Goal: Task Accomplishment & Management: Use online tool/utility

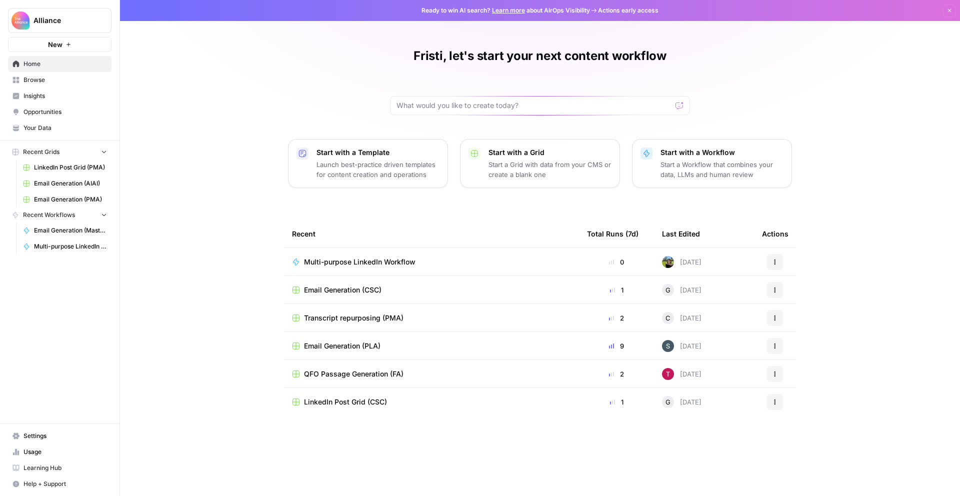
click at [95, 216] on button "Recent Workflows" at bounding box center [59, 214] width 103 height 15
click at [60, 249] on span "Multi-purpose LinkedIn Workflow" at bounding box center [70, 246] width 73 height 9
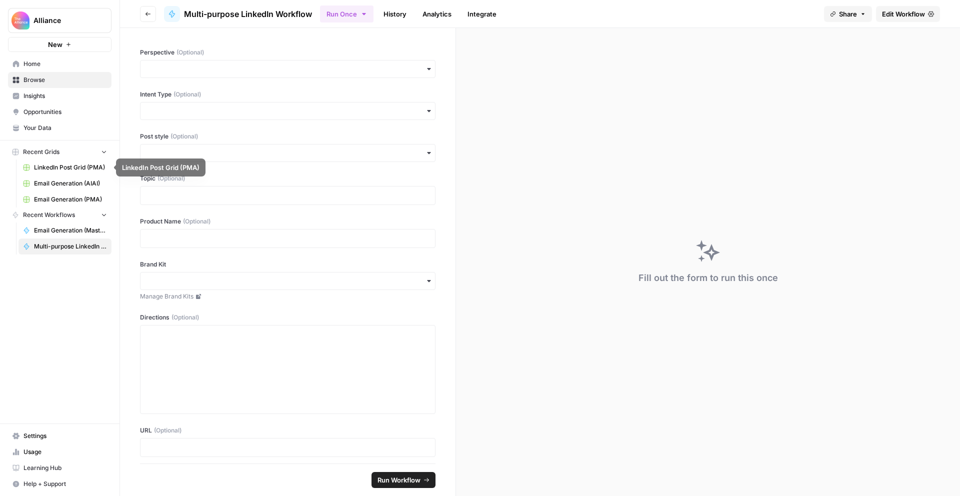
click at [37, 154] on span "Recent Grids" at bounding box center [41, 151] width 36 height 9
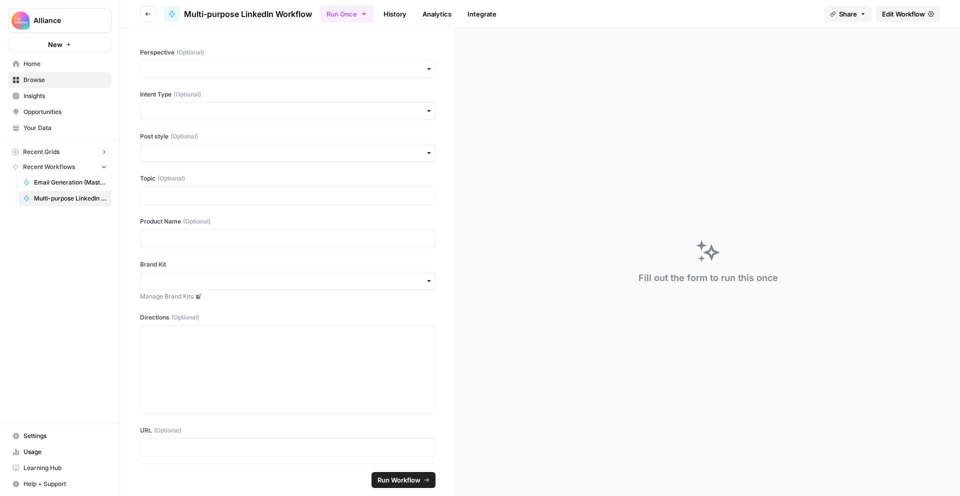
click at [37, 154] on span "Recent Grids" at bounding box center [41, 151] width 36 height 9
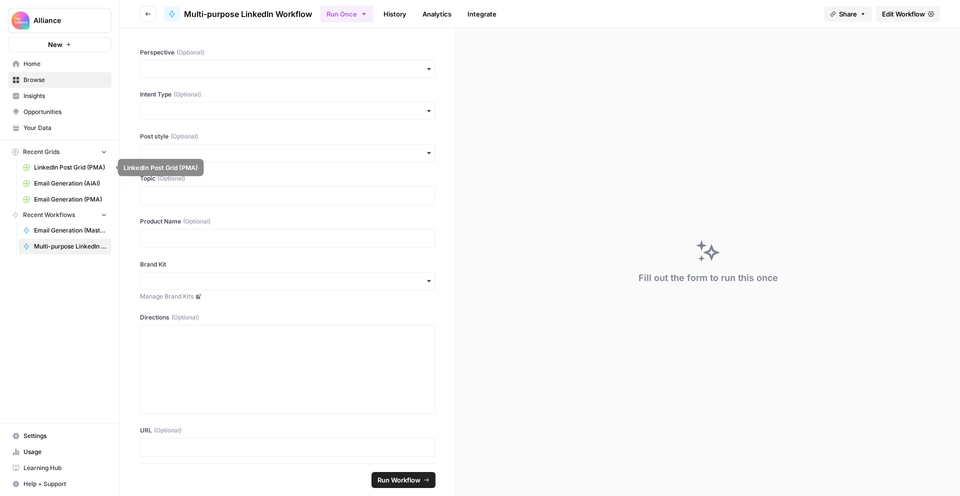
click at [73, 163] on span "LinkedIn Post Grid (PMA)" at bounding box center [70, 167] width 73 height 9
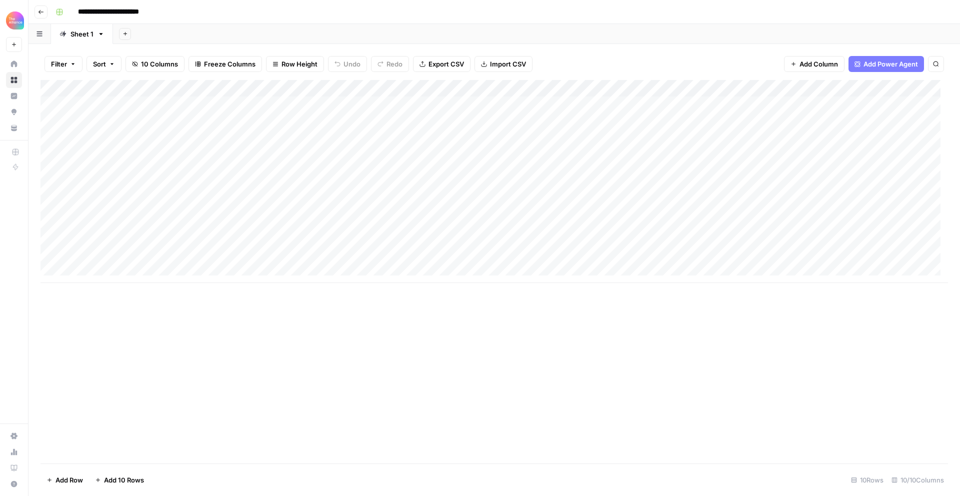
click at [120, 261] on div "Add Column" at bounding box center [493, 181] width 907 height 203
click at [126, 256] on div "Add Column" at bounding box center [493, 181] width 907 height 203
click at [130, 314] on button "Third-person" at bounding box center [115, 314] width 49 height 12
click at [207, 228] on div "Add Column" at bounding box center [493, 181] width 907 height 203
click at [211, 262] on div "Add Column" at bounding box center [493, 181] width 907 height 203
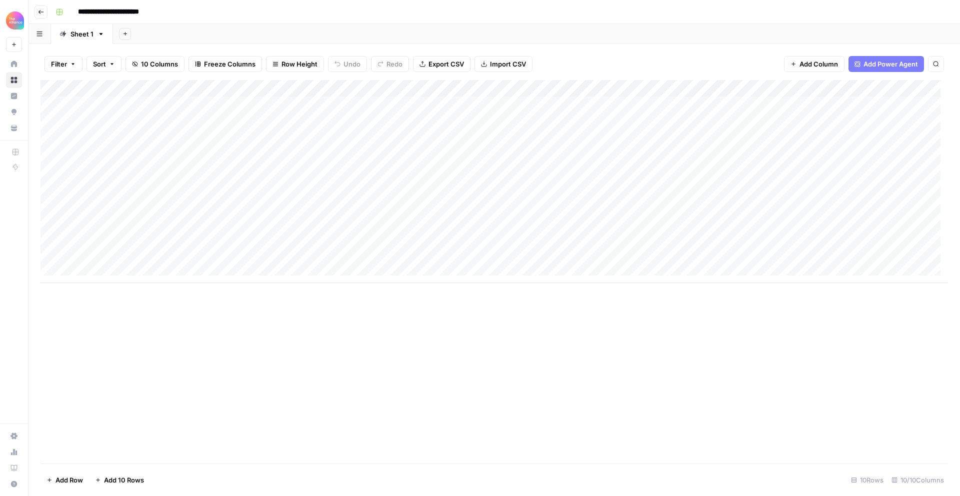
click at [287, 260] on div "Add Column" at bounding box center [493, 181] width 907 height 203
click at [293, 185] on div "Add Column" at bounding box center [493, 181] width 907 height 203
click at [294, 172] on div "Add Column" at bounding box center [493, 181] width 907 height 203
click at [302, 260] on div "Add Column" at bounding box center [493, 181] width 907 height 203
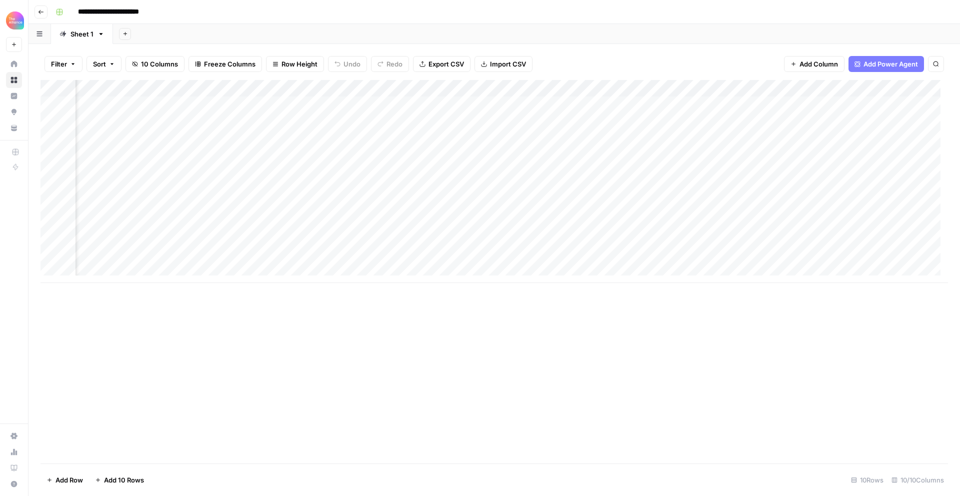
click at [320, 245] on div "Add Column" at bounding box center [493, 181] width 907 height 203
click at [279, 258] on div "Add Column" at bounding box center [493, 181] width 907 height 203
click at [279, 258] on textarea at bounding box center [288, 258] width 160 height 14
type textarea "**********"
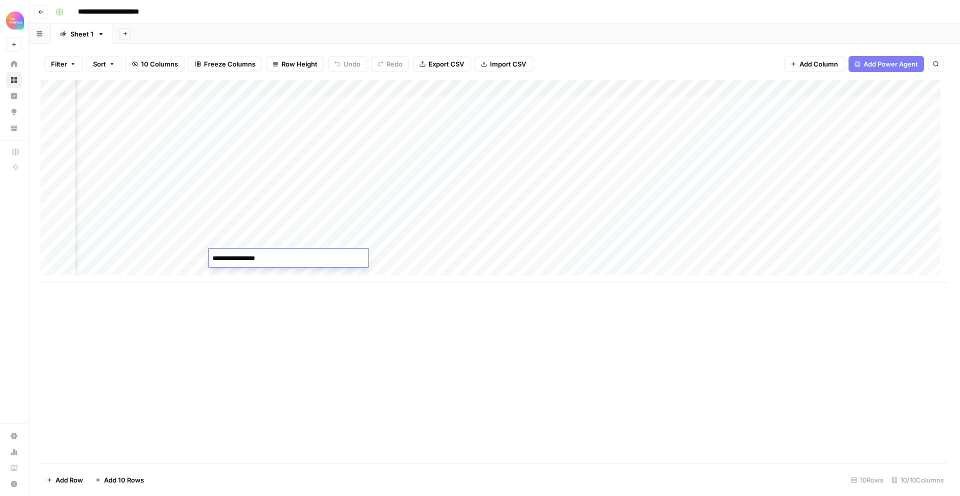
click at [376, 255] on div "Add Column" at bounding box center [493, 181] width 907 height 203
click at [289, 254] on div "Add Column" at bounding box center [493, 181] width 907 height 203
click at [379, 257] on div "Add Column" at bounding box center [493, 181] width 907 height 203
type textarea "**********"
click at [554, 256] on div "Add Column" at bounding box center [493, 181] width 907 height 203
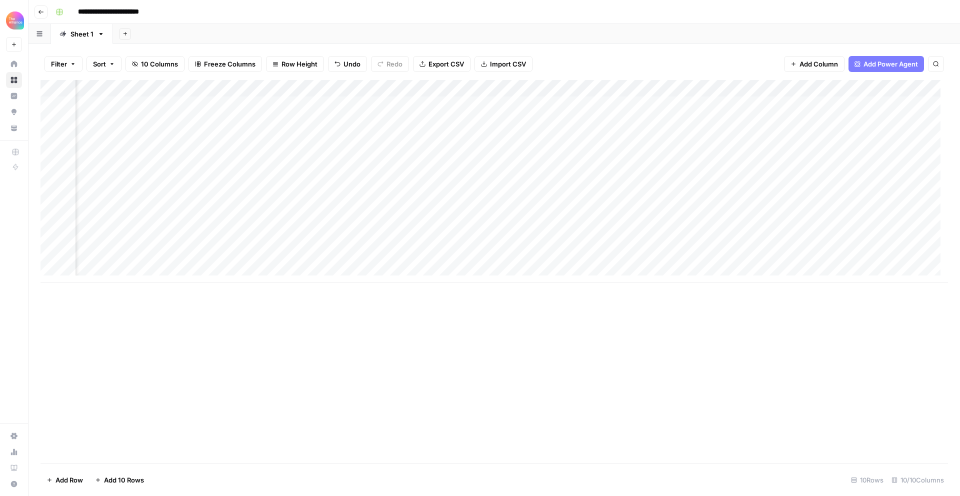
click at [525, 255] on div "Add Column" at bounding box center [493, 181] width 907 height 203
click at [590, 258] on textarea "**********" at bounding box center [596, 263] width 200 height 24
type textarea "**********"
click at [605, 335] on div "Add Column" at bounding box center [493, 271] width 907 height 383
click at [669, 256] on div "Add Column" at bounding box center [493, 181] width 907 height 203
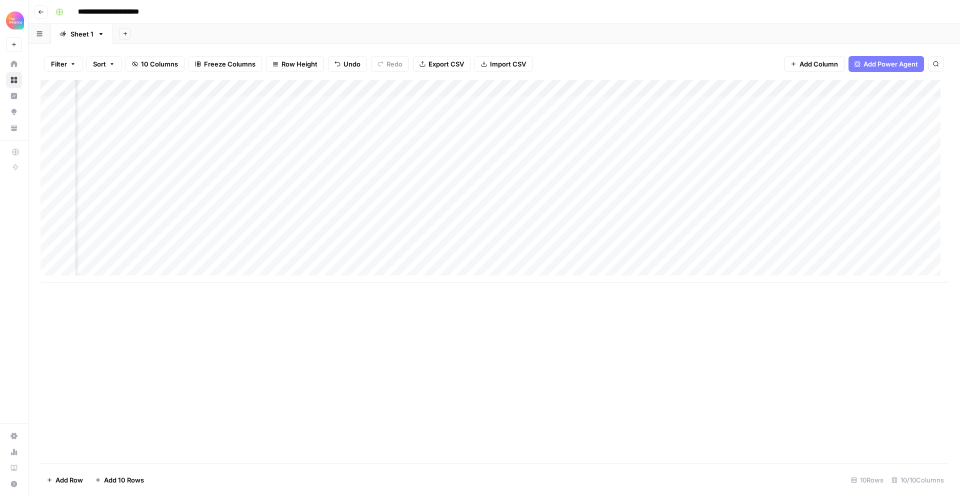
click at [798, 256] on div "Add Column" at bounding box center [493, 181] width 907 height 203
click at [827, 254] on div "Add Column" at bounding box center [493, 181] width 907 height 203
click at [850, 257] on div "Add Column" at bounding box center [493, 181] width 907 height 203
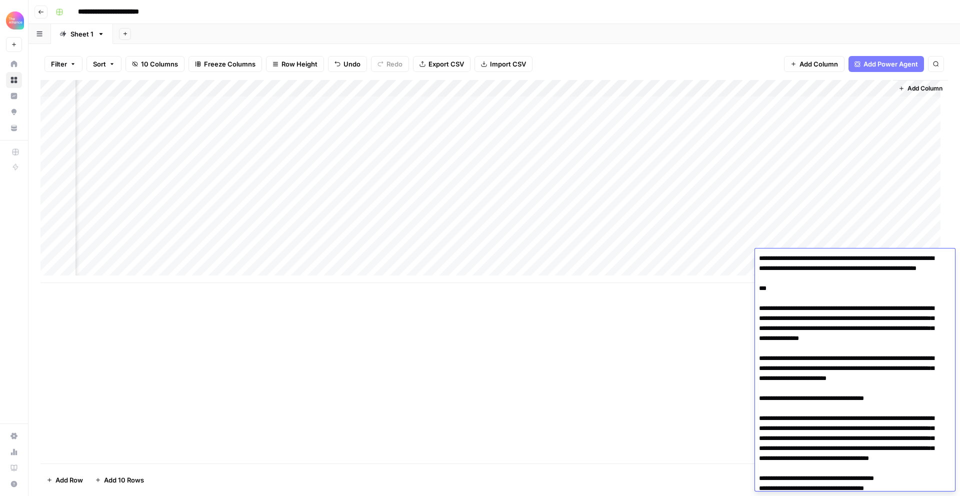
scroll to position [284, 0]
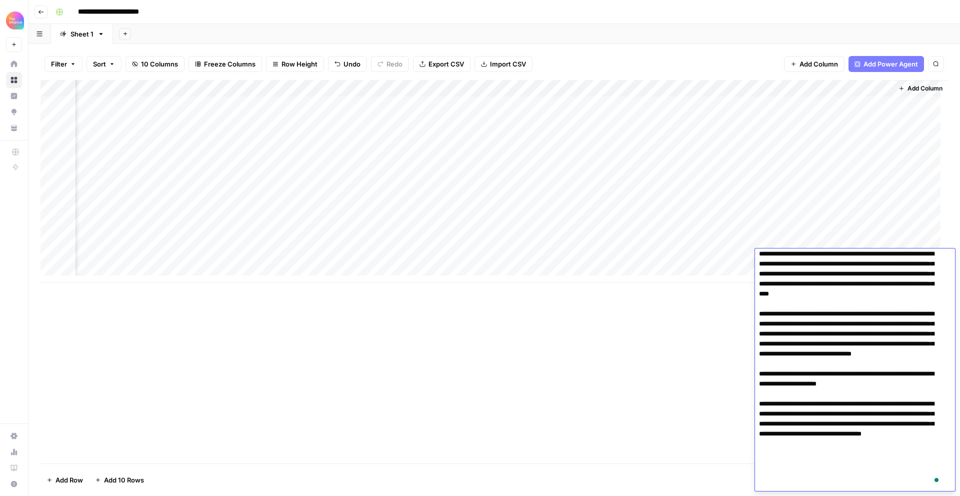
click at [832, 272] on textarea "To enrich screen reader interactions, please activate Accessibility in Grammarl…" at bounding box center [851, 229] width 192 height 524
drag, startPoint x: 759, startPoint y: 319, endPoint x: 818, endPoint y: 493, distance: 183.2
click at [818, 493] on body "**********" at bounding box center [480, 248] width 960 height 496
click at [521, 363] on div "Add Column" at bounding box center [493, 271] width 907 height 383
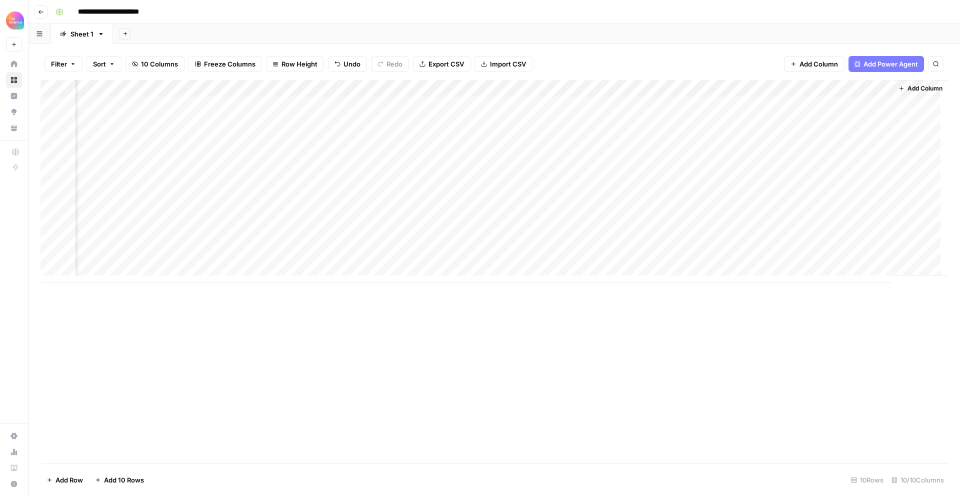
click at [826, 224] on div "Add Column" at bounding box center [493, 181] width 907 height 203
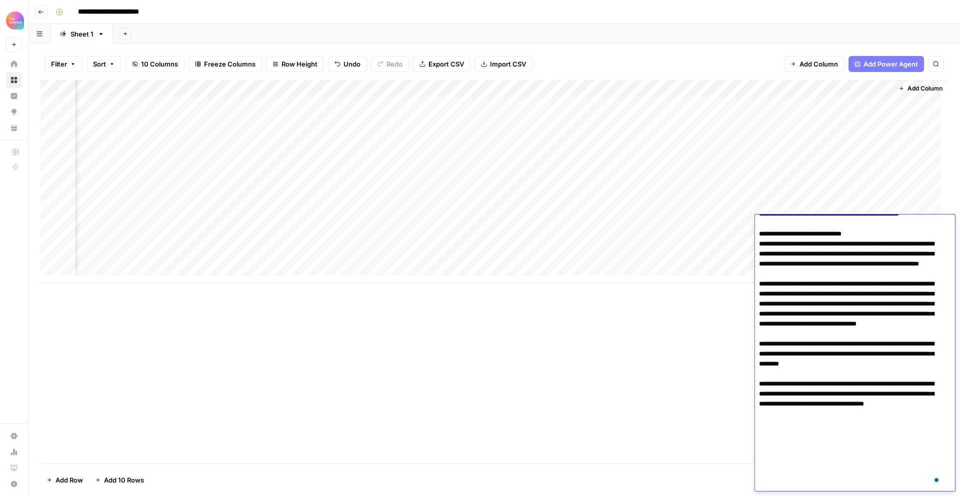
scroll to position [260, 0]
click at [681, 367] on div "Add Column" at bounding box center [493, 271] width 907 height 383
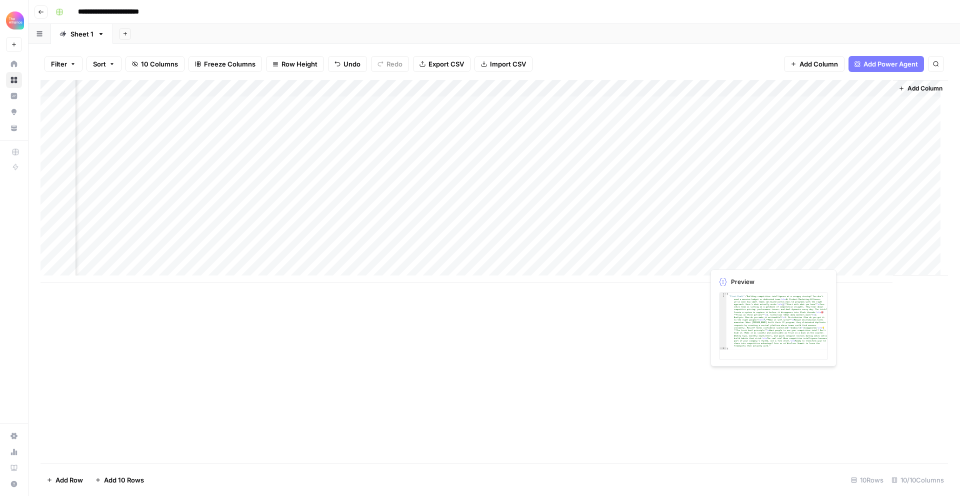
click at [747, 261] on div "Add Column" at bounding box center [493, 181] width 907 height 203
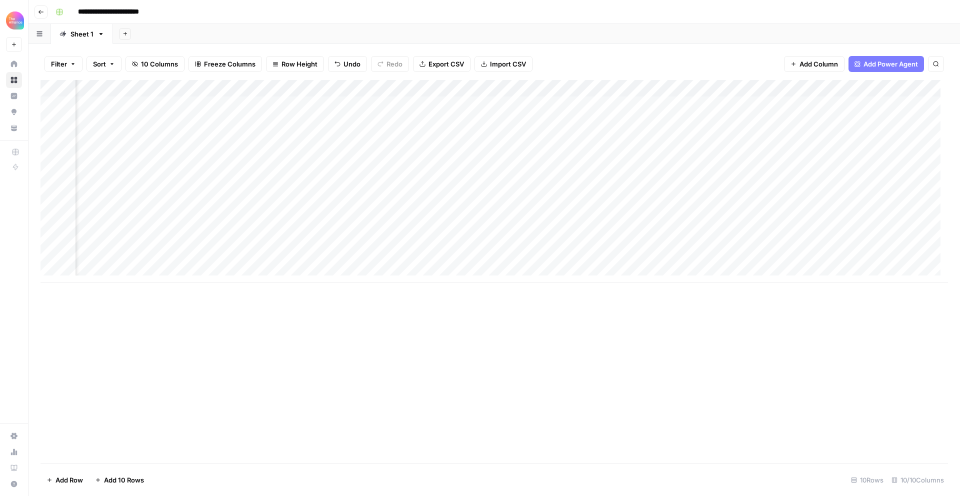
scroll to position [0, 0]
click at [315, 257] on div "Add Column" at bounding box center [493, 181] width 907 height 203
click at [255, 261] on div "Add Column" at bounding box center [493, 181] width 907 height 203
click at [264, 259] on div "Add Column" at bounding box center [493, 181] width 907 height 203
click at [289, 257] on div "Add Column" at bounding box center [493, 181] width 907 height 203
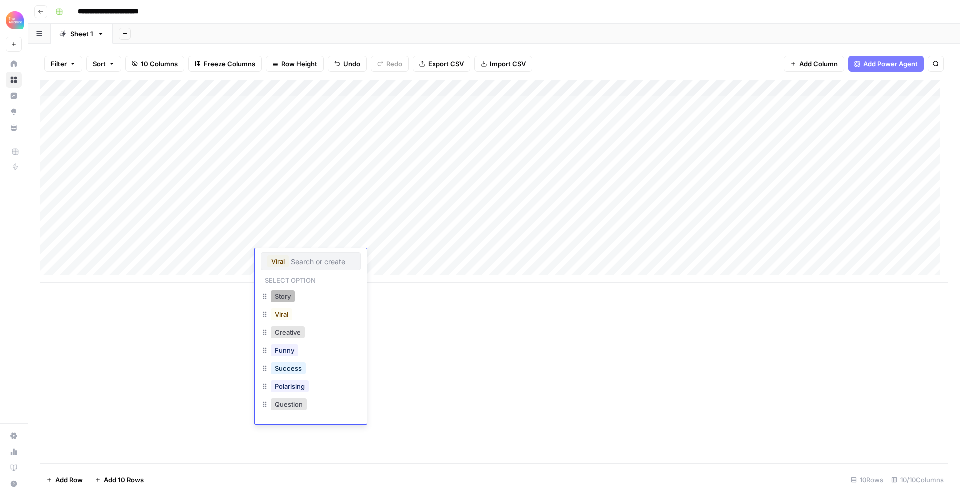
click at [289, 299] on button "Story" at bounding box center [283, 296] width 24 height 12
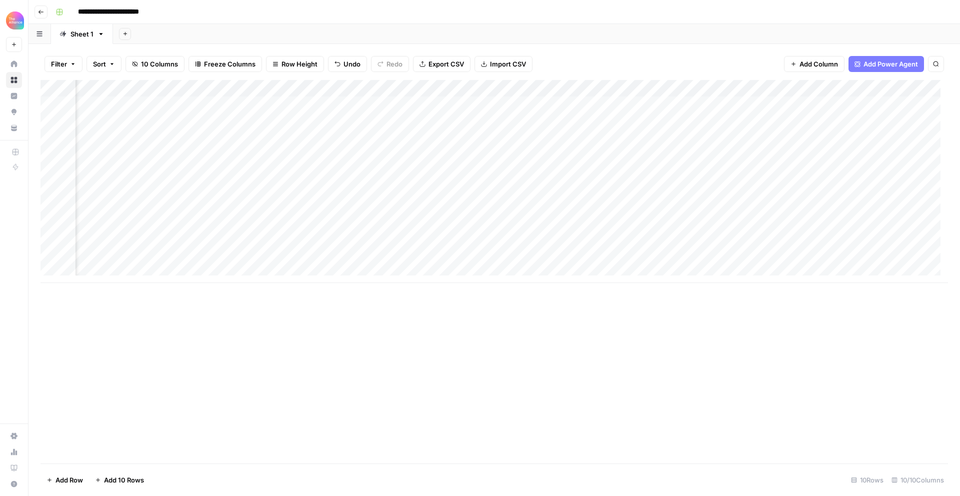
scroll to position [0, 367]
click at [698, 257] on div "Add Column" at bounding box center [493, 181] width 907 height 203
click at [39, 13] on icon "button" at bounding box center [41, 12] width 6 height 6
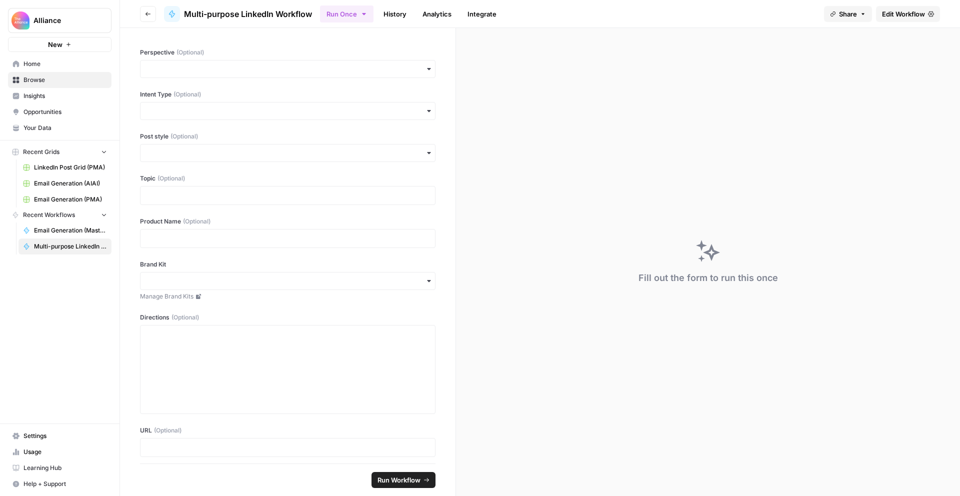
click at [27, 66] on span "Home" at bounding box center [64, 63] width 83 height 9
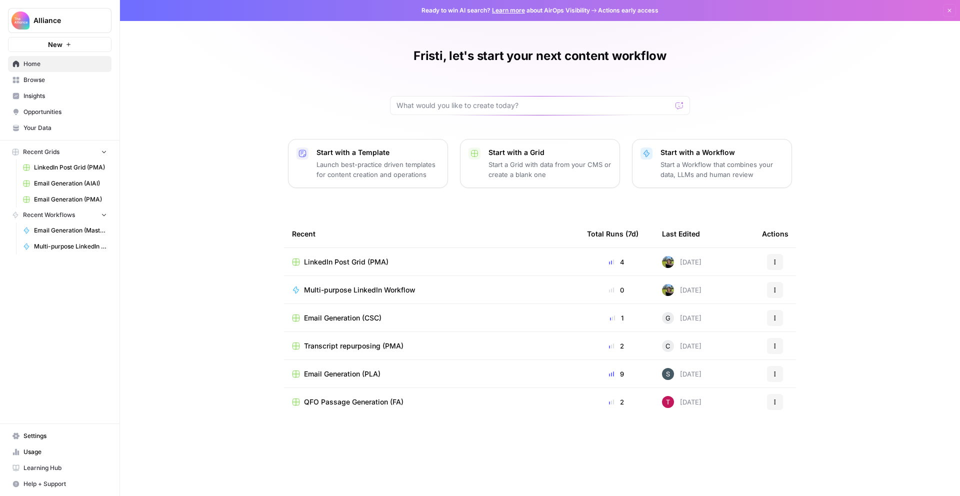
click at [36, 83] on span "Browse" at bounding box center [64, 79] width 83 height 9
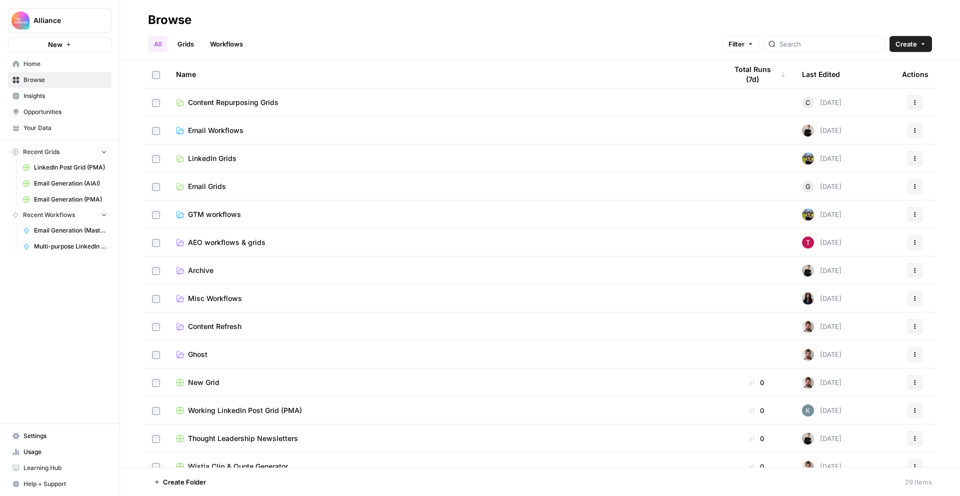
click at [211, 161] on span "LinkedIn Grids" at bounding box center [212, 158] width 48 height 10
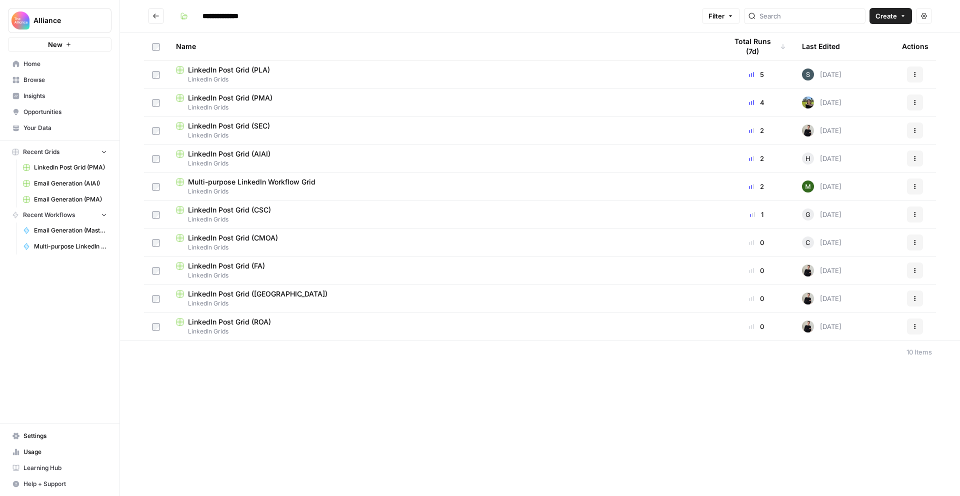
click at [299, 185] on span "Multi-purpose LinkedIn Workflow Grid" at bounding box center [251, 182] width 127 height 10
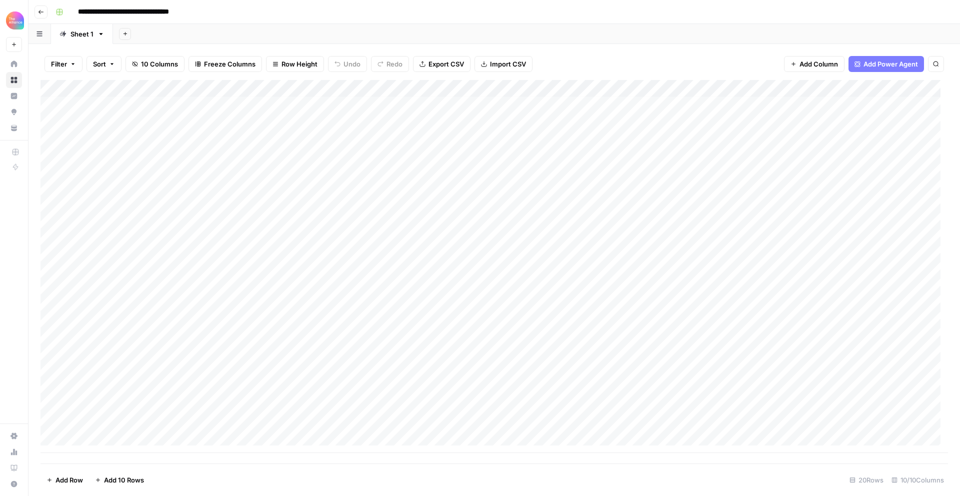
scroll to position [7, 0]
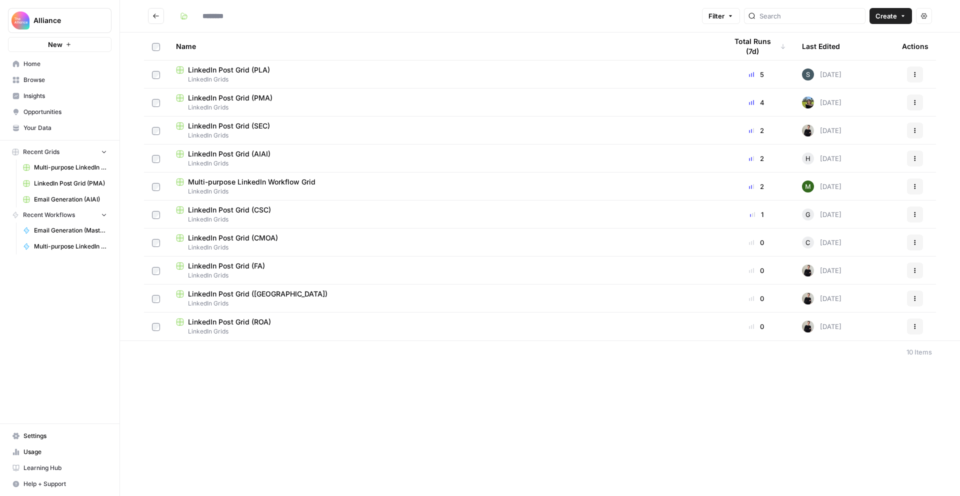
type input "**********"
click at [234, 107] on span "LinkedIn Grids" at bounding box center [443, 107] width 535 height 9
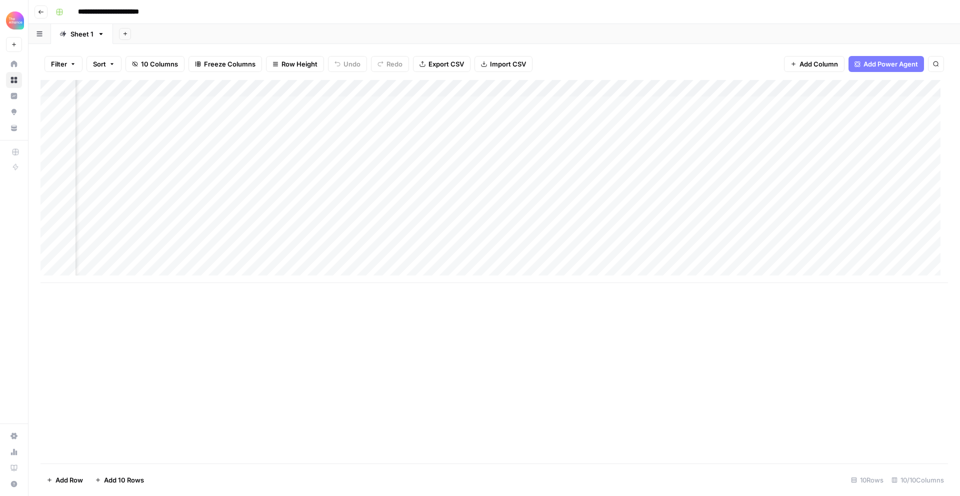
scroll to position [0, 367]
click at [817, 261] on div "Add Column" at bounding box center [493, 181] width 907 height 203
click at [819, 257] on div "Add Column" at bounding box center [493, 181] width 907 height 203
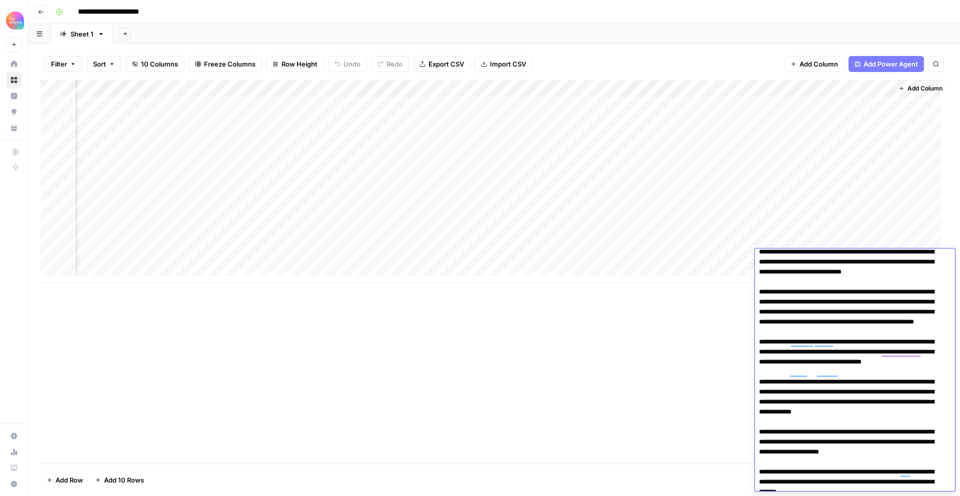
scroll to position [364, 0]
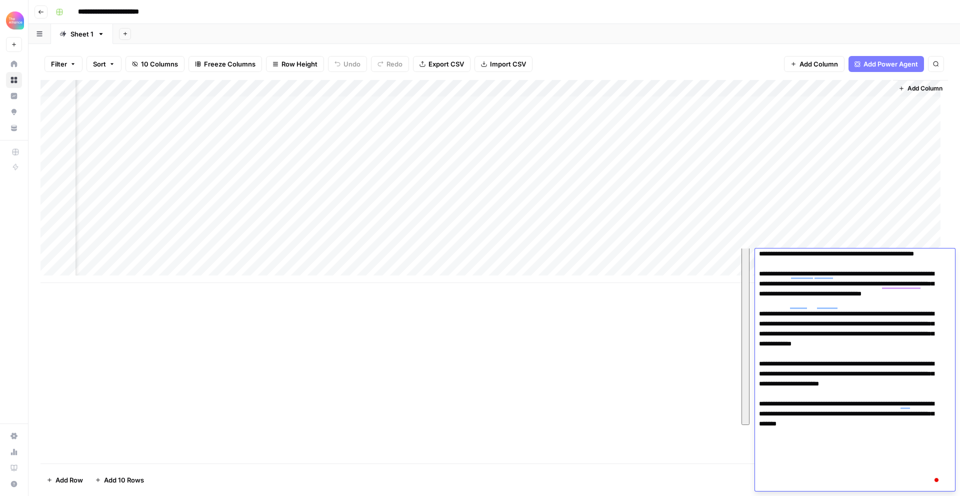
drag, startPoint x: 760, startPoint y: 298, endPoint x: 847, endPoint y: 487, distance: 207.5
click at [847, 487] on textarea "To enrich screen reader interactions, please activate Accessibility in Grammarl…" at bounding box center [851, 189] width 192 height 604
click at [624, 378] on div "Add Column" at bounding box center [493, 271] width 907 height 383
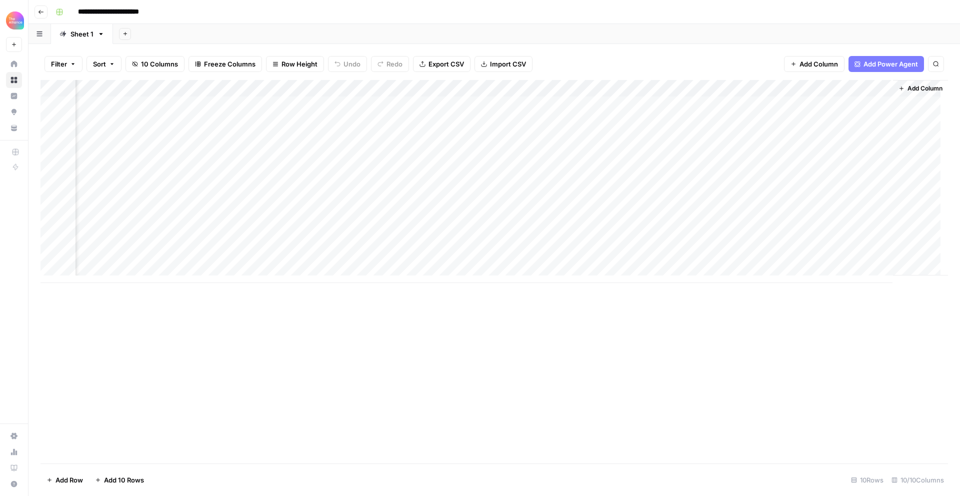
scroll to position [0, 367]
